Goal: Transaction & Acquisition: Obtain resource

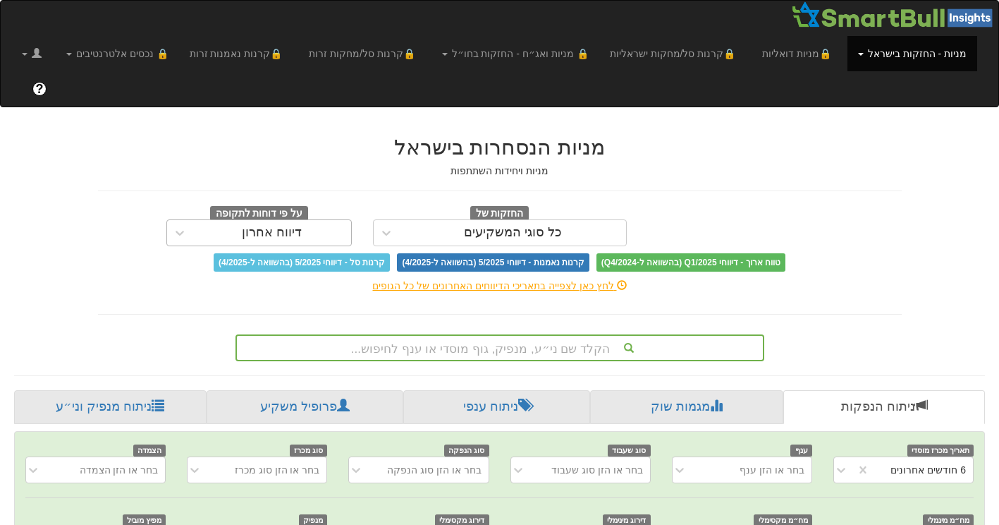
scroll to position [0, 2914]
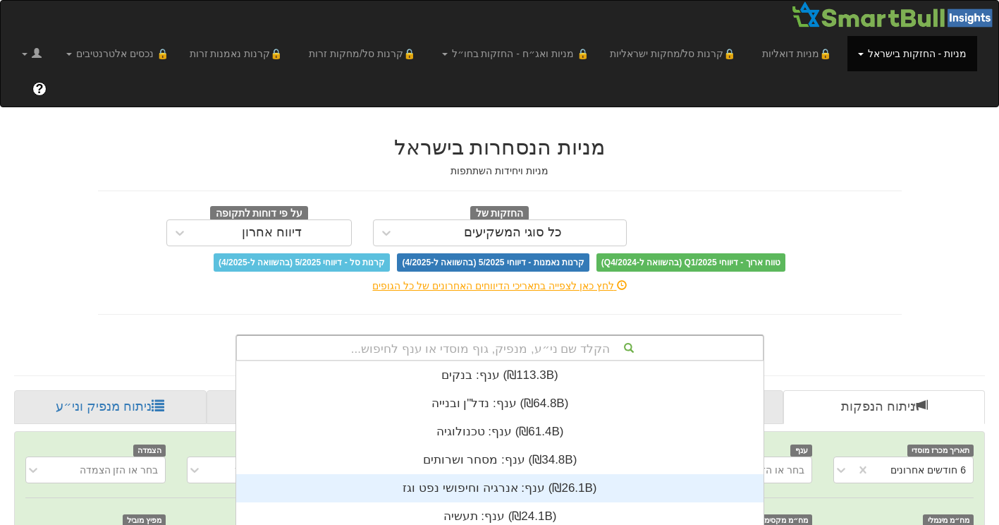
click at [540, 334] on div "הקלד שם ני״ע, מנפיק, גוף מוסדי או ענף לחיפוש... ענף: ‏בנקים ‎(₪113.3B)‎ ענף: ‏נ…" at bounding box center [499, 347] width 529 height 27
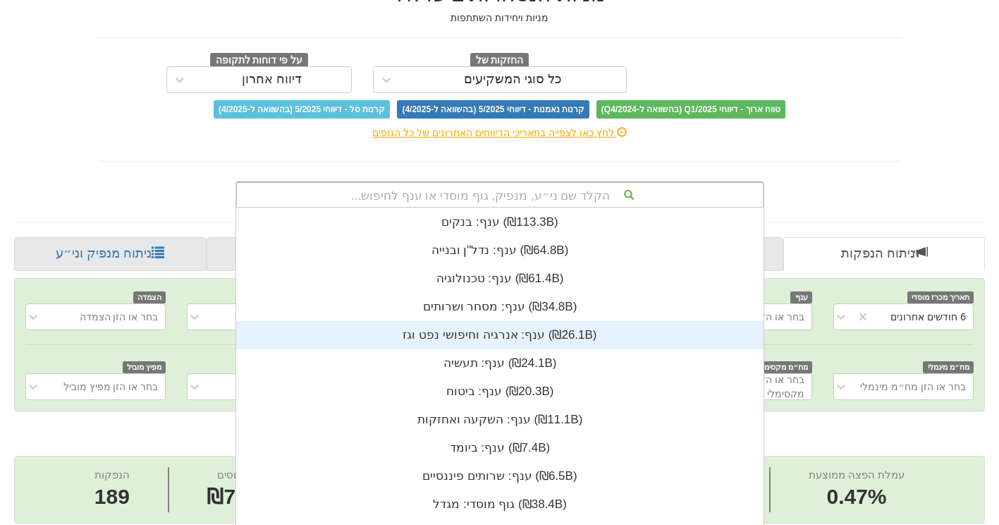
scroll to position [351, 0]
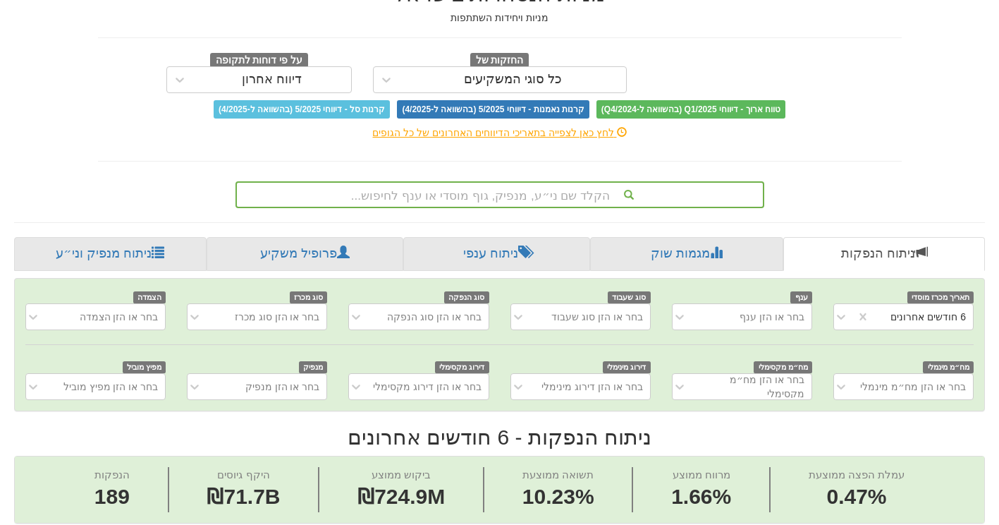
click at [828, 176] on div "הקלד שם ני״ע, מנפיק, גוף מוסדי או ענף לחיפוש..." at bounding box center [499, 192] width 825 height 32
click at [558, 183] on div "הקלד שם ני״ע, מנפיק, גוף מוסדי או ענף לחיפוש..." at bounding box center [500, 195] width 526 height 24
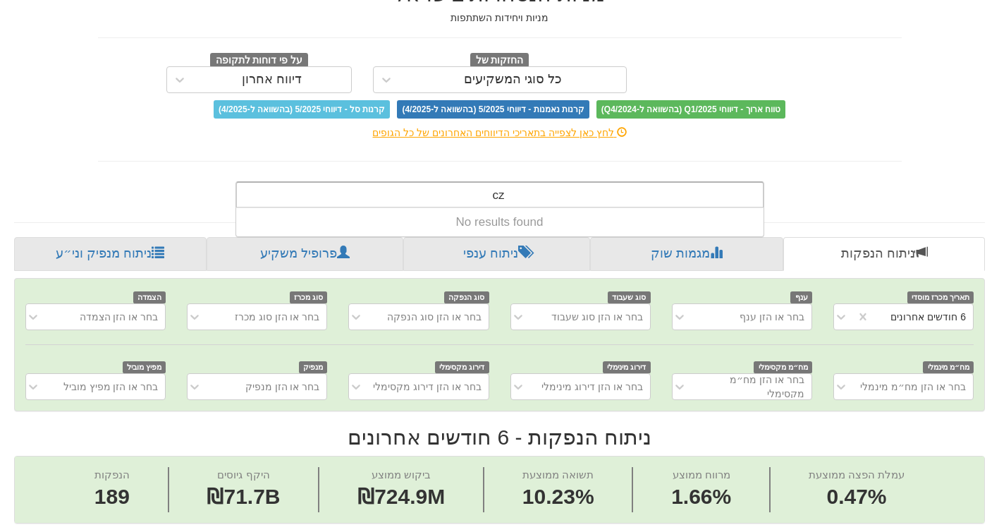
type input "c"
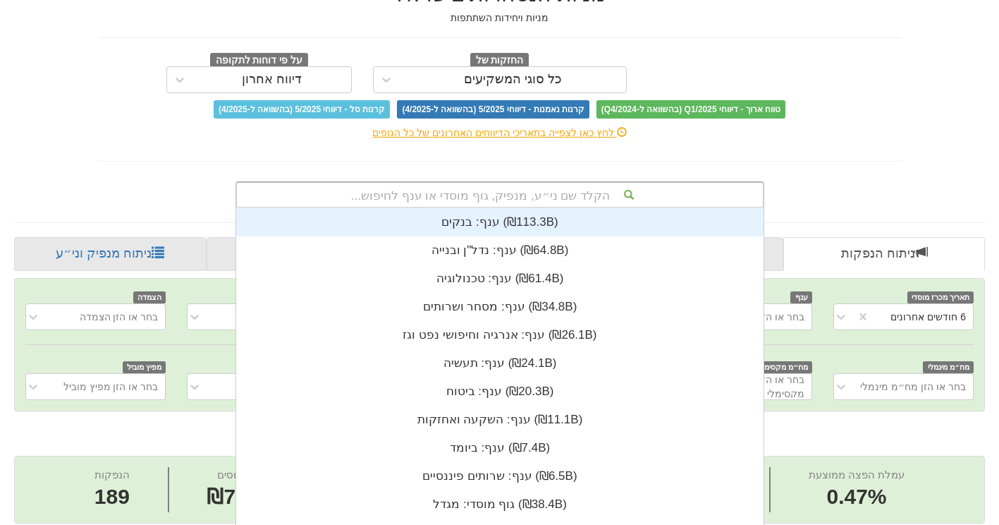
scroll to position [11, 0]
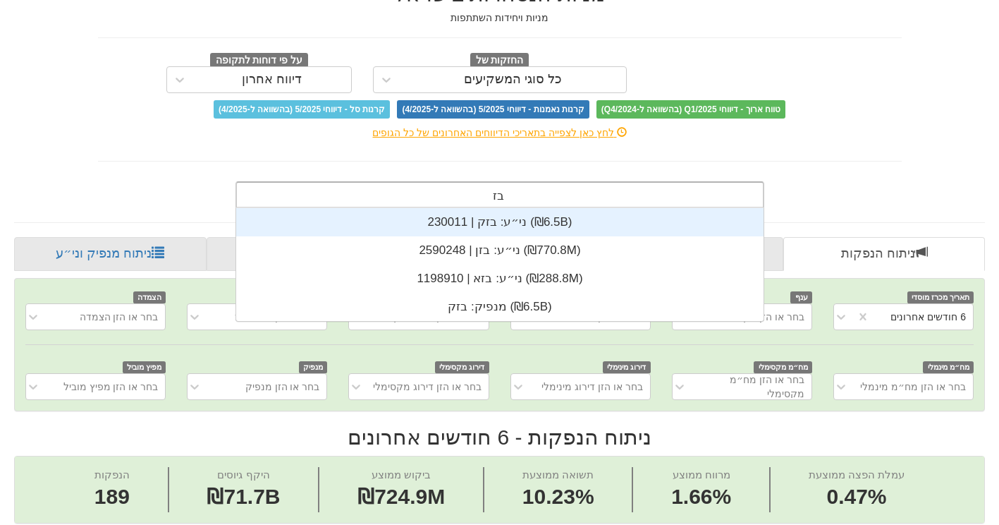
type input "בזק"
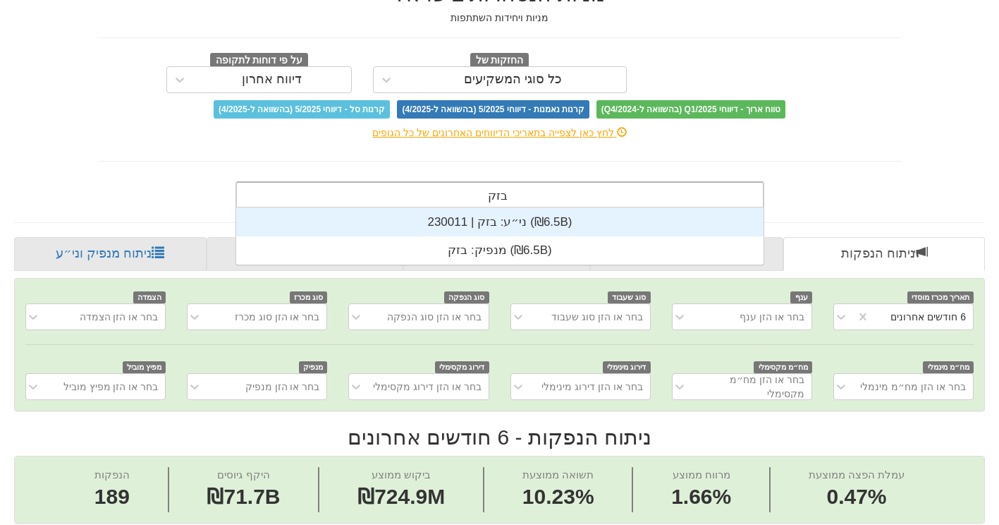
click at [521, 208] on div "ני״ע: ‏בזק | 230011 ‎(₪6.5B)‎" at bounding box center [499, 222] width 527 height 28
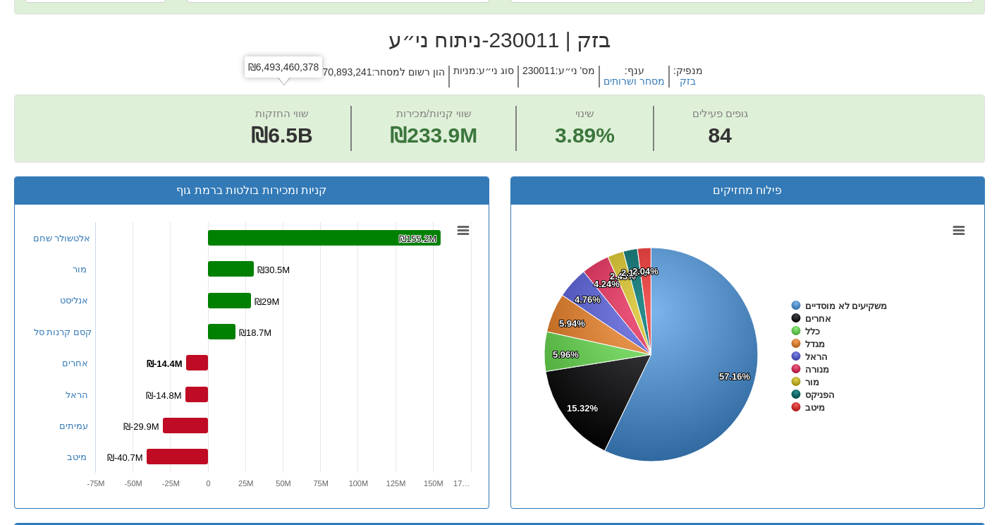
scroll to position [282, 0]
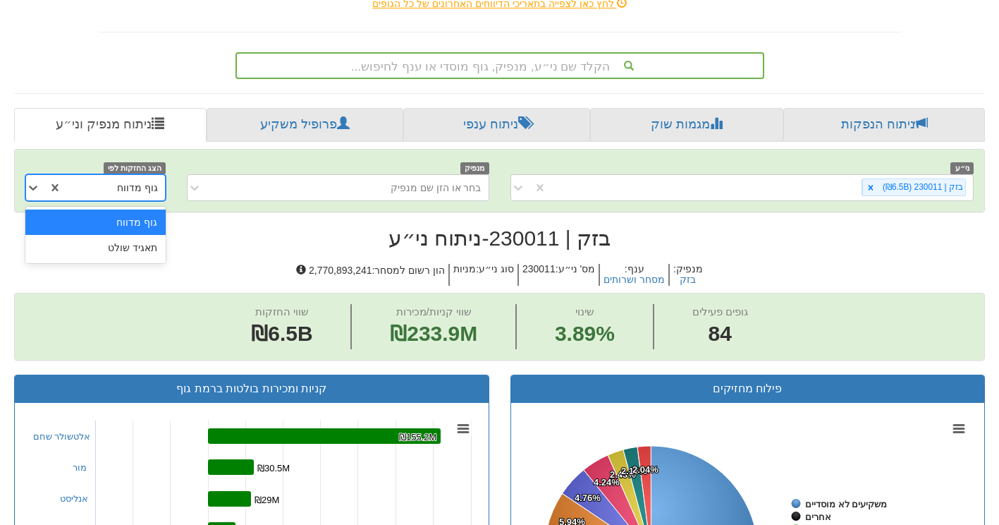
click at [68, 176] on div "גוף מדווח" at bounding box center [113, 187] width 103 height 23
click at [114, 235] on div "תאגיד שולט" at bounding box center [95, 247] width 140 height 25
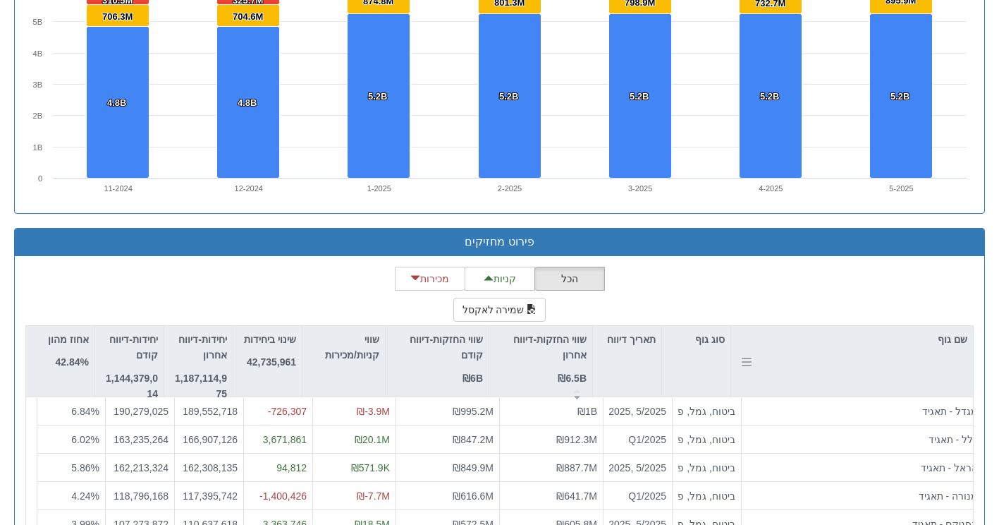
scroll to position [1196, 0]
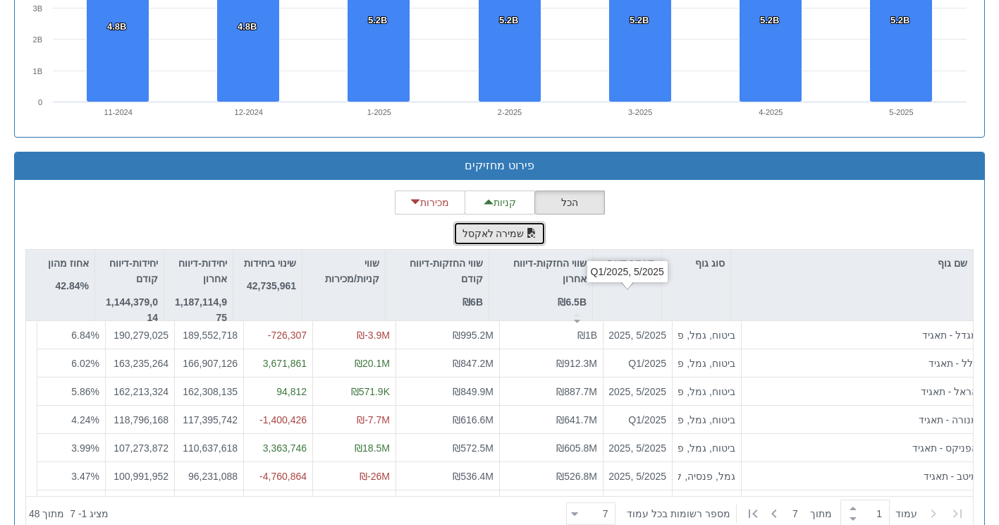
click at [484, 221] on button "שמירה לאקסל" at bounding box center [499, 233] width 93 height 24
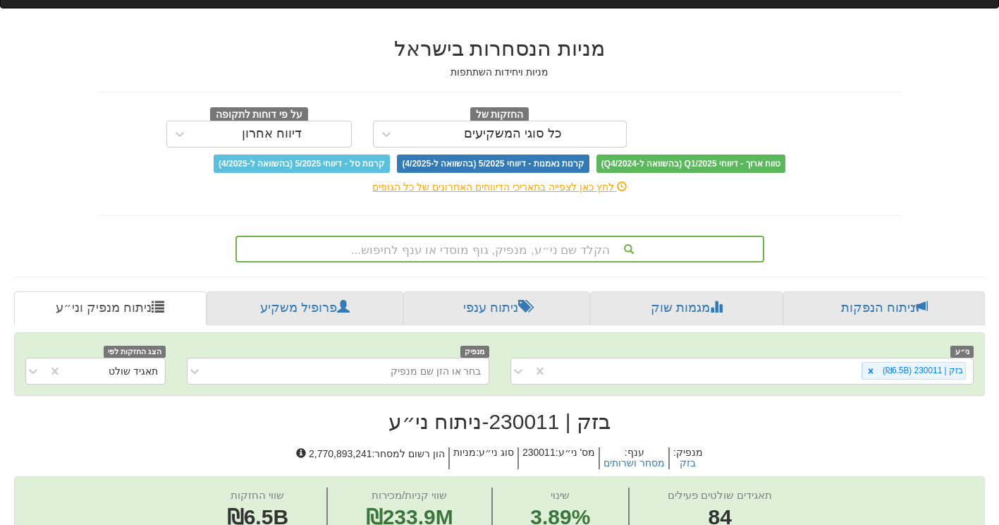
scroll to position [68, 0]
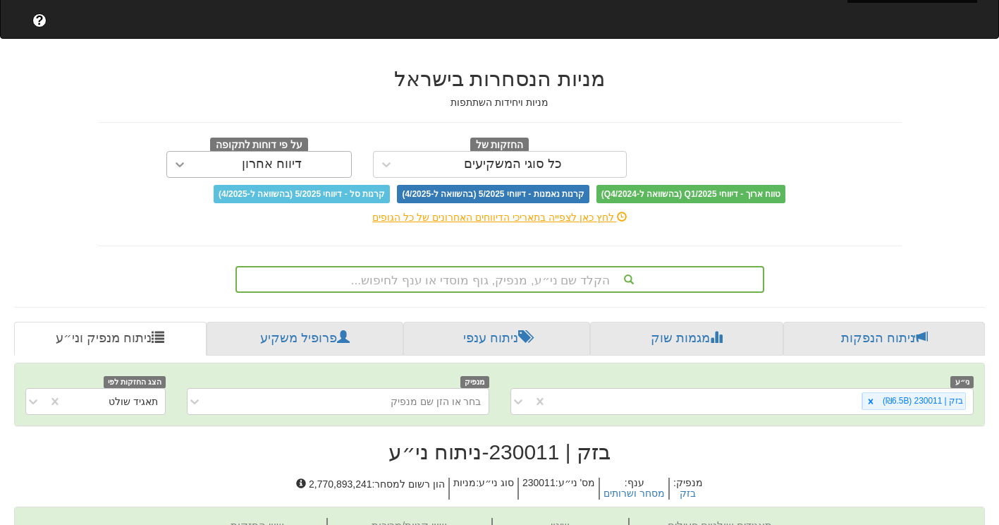
click at [177, 157] on icon at bounding box center [180, 164] width 14 height 14
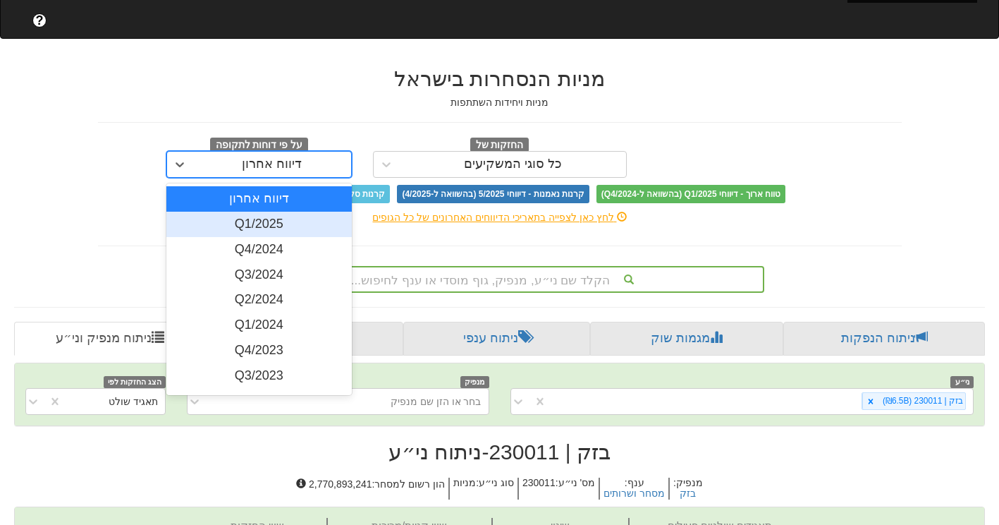
click at [257, 212] on div "Q1/2025" at bounding box center [258, 224] width 185 height 25
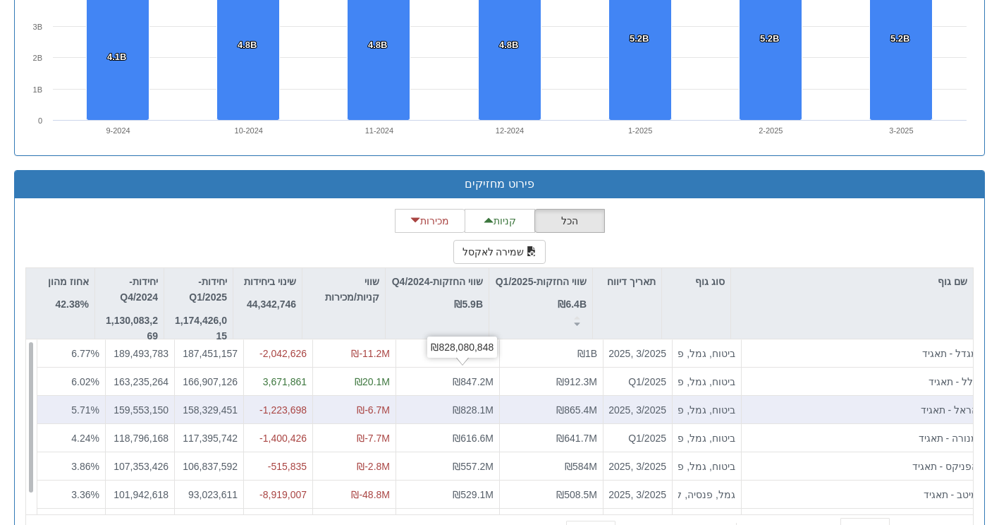
scroll to position [1178, 0]
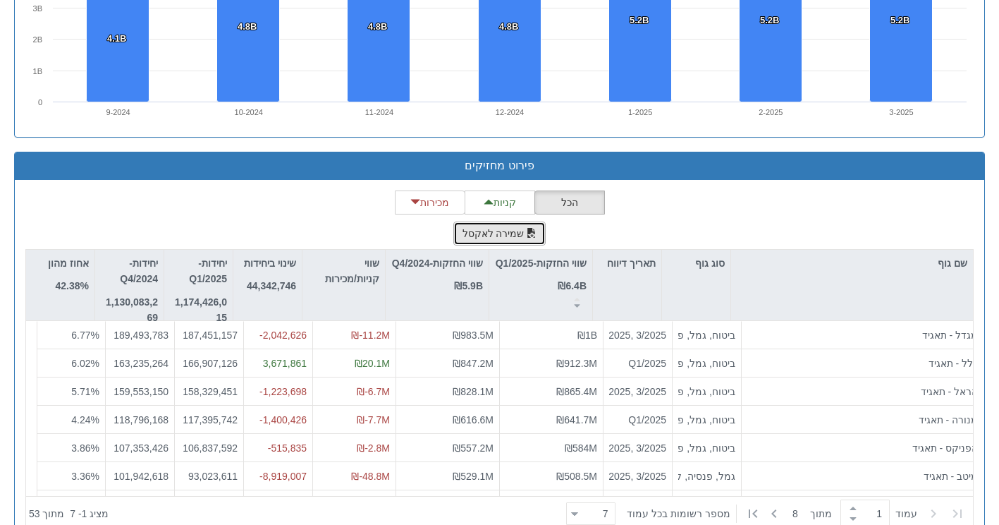
click at [500, 221] on button "שמירה לאקסל" at bounding box center [499, 233] width 93 height 24
